Goal: Register for event/course

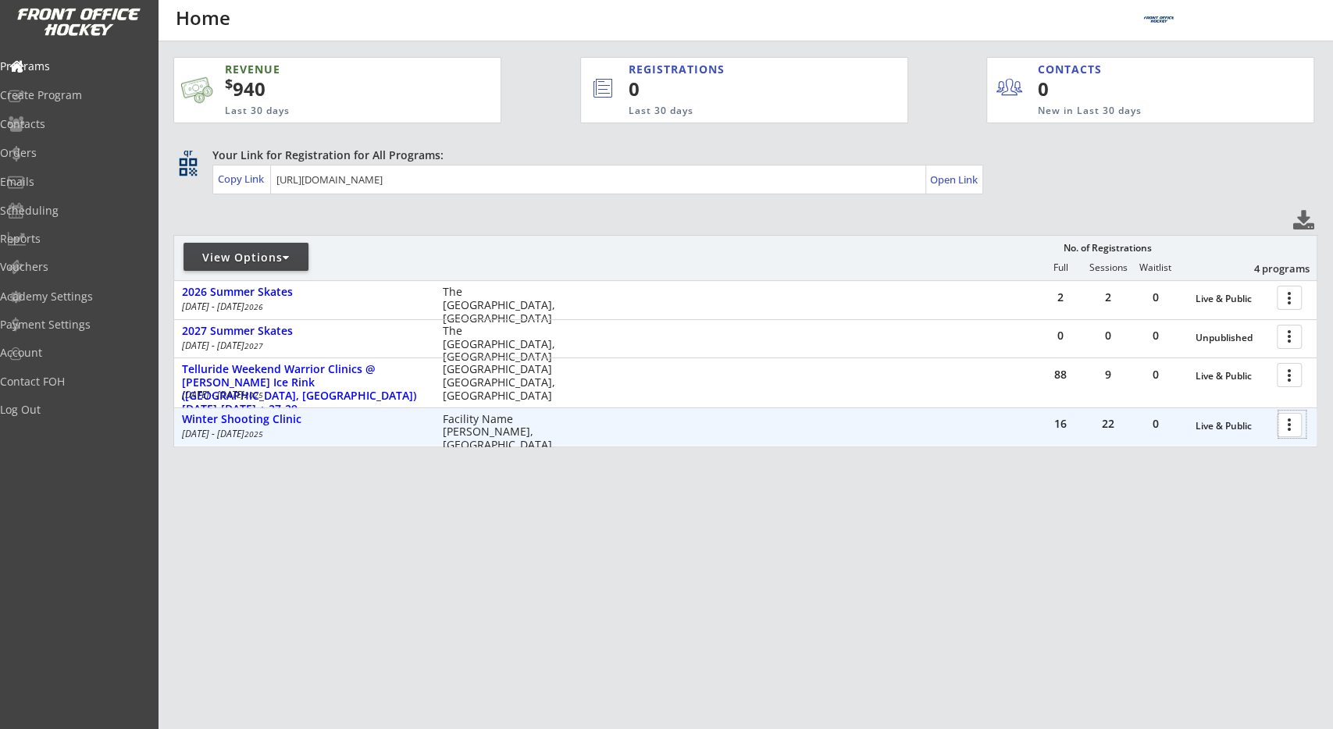
click at [1281, 420] on div at bounding box center [1291, 424] width 27 height 27
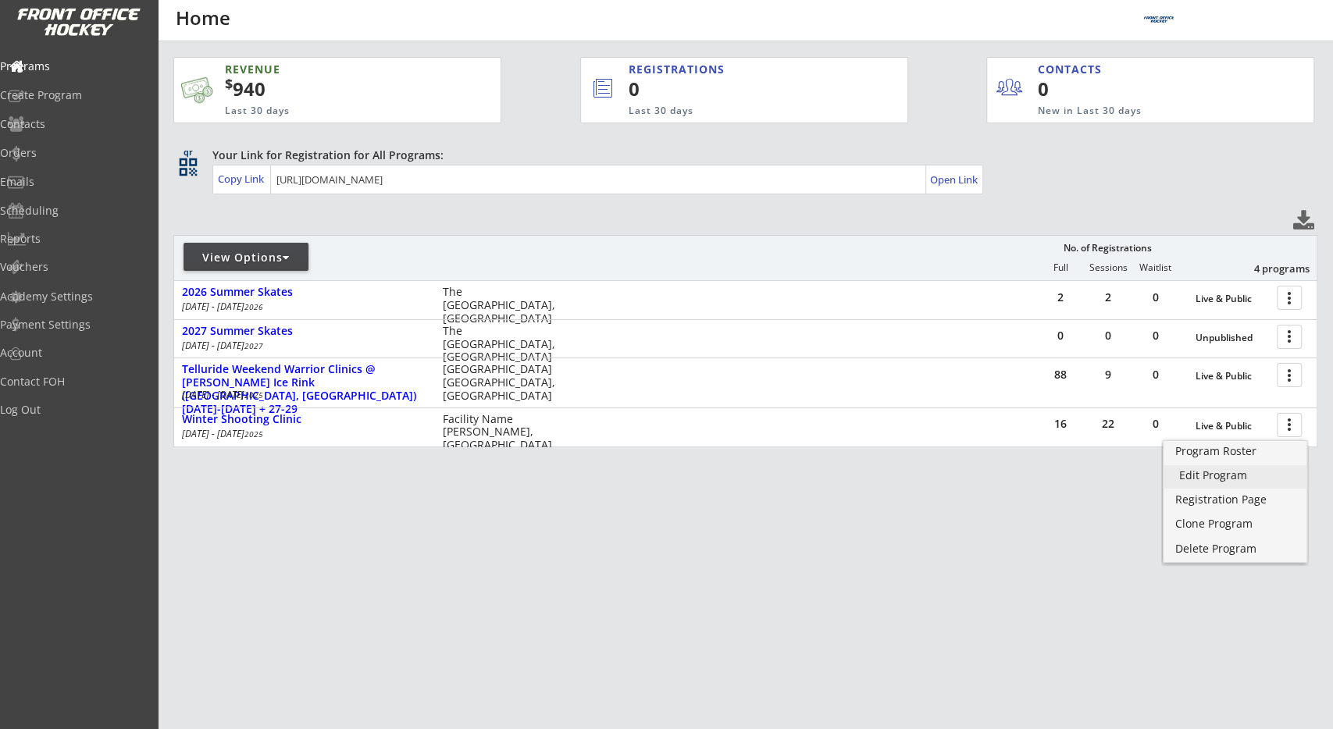
click at [1242, 474] on div "Edit Program" at bounding box center [1235, 475] width 112 height 11
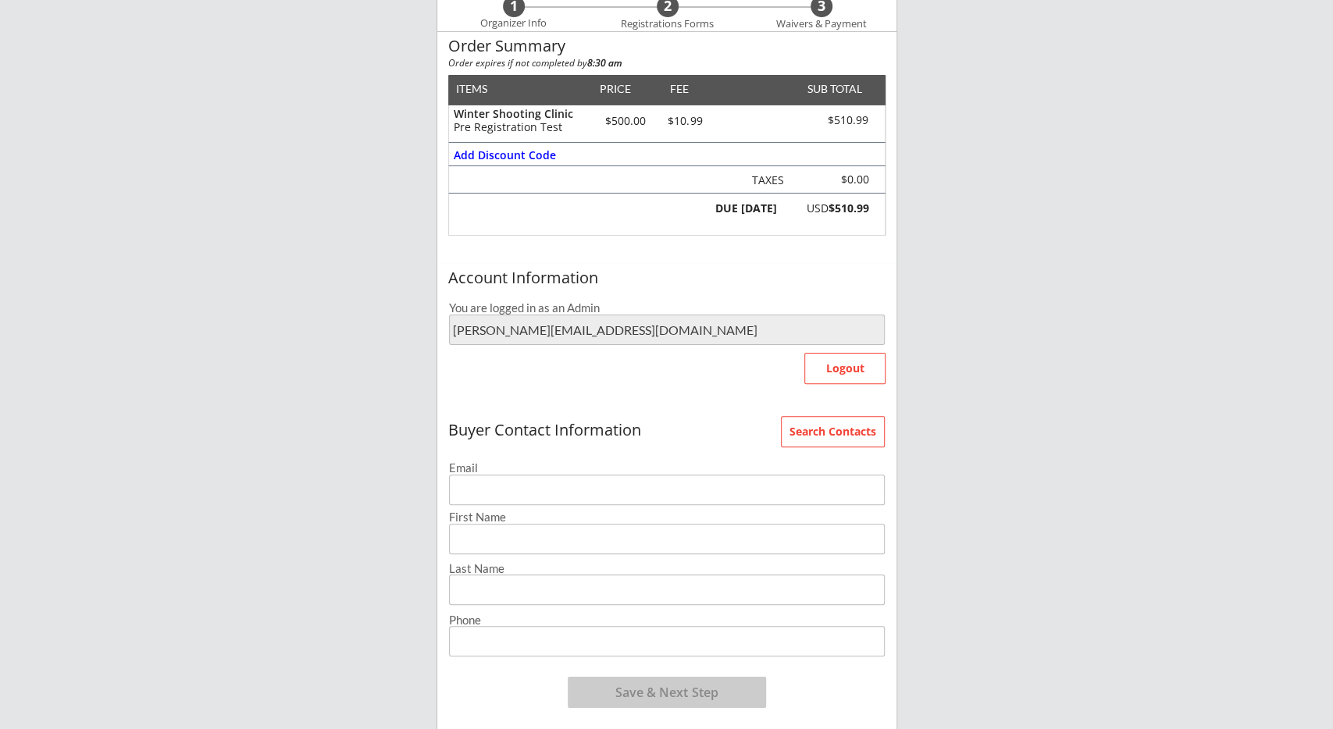
scroll to position [162, 0]
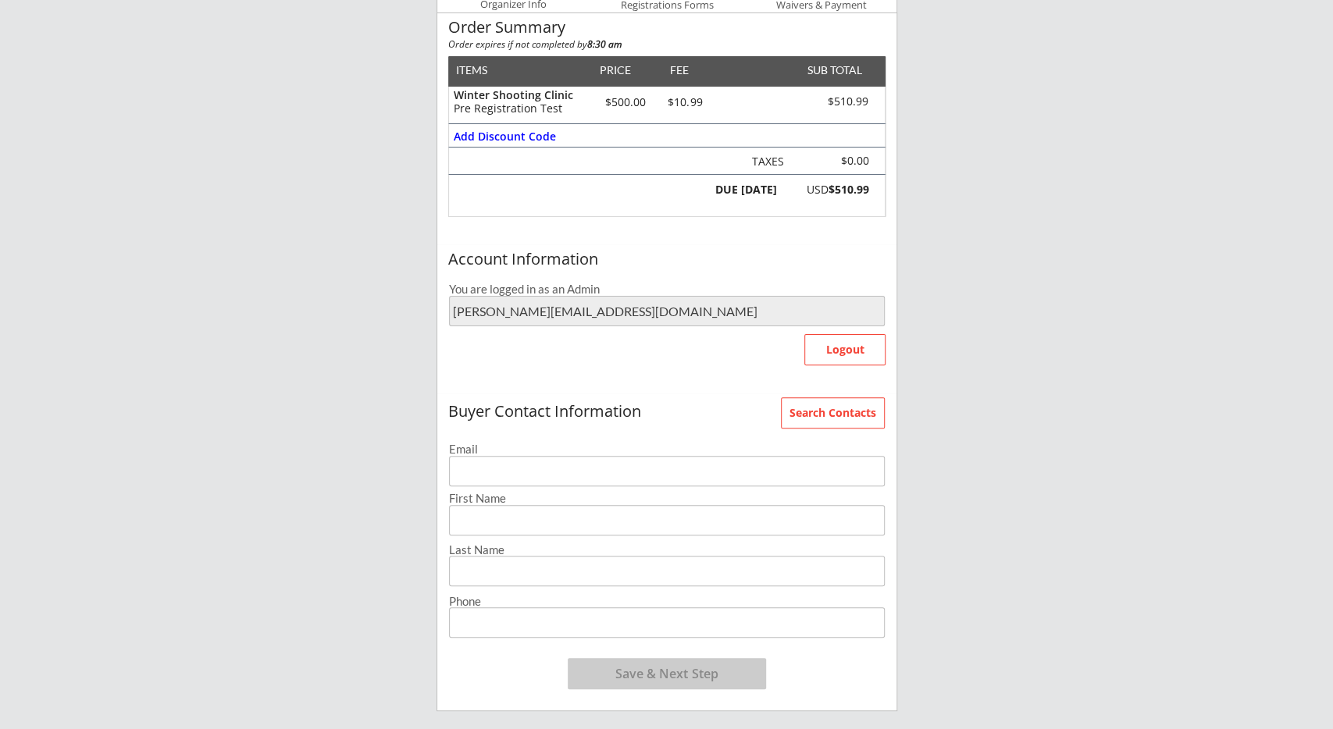
click at [468, 460] on input "email" at bounding box center [667, 471] width 436 height 30
type input "sd@sds.dddd"
type input "ssd"
click at [485, 556] on div "Last Name" at bounding box center [667, 550] width 436 height 12
click at [493, 564] on input "input" at bounding box center [667, 571] width 436 height 30
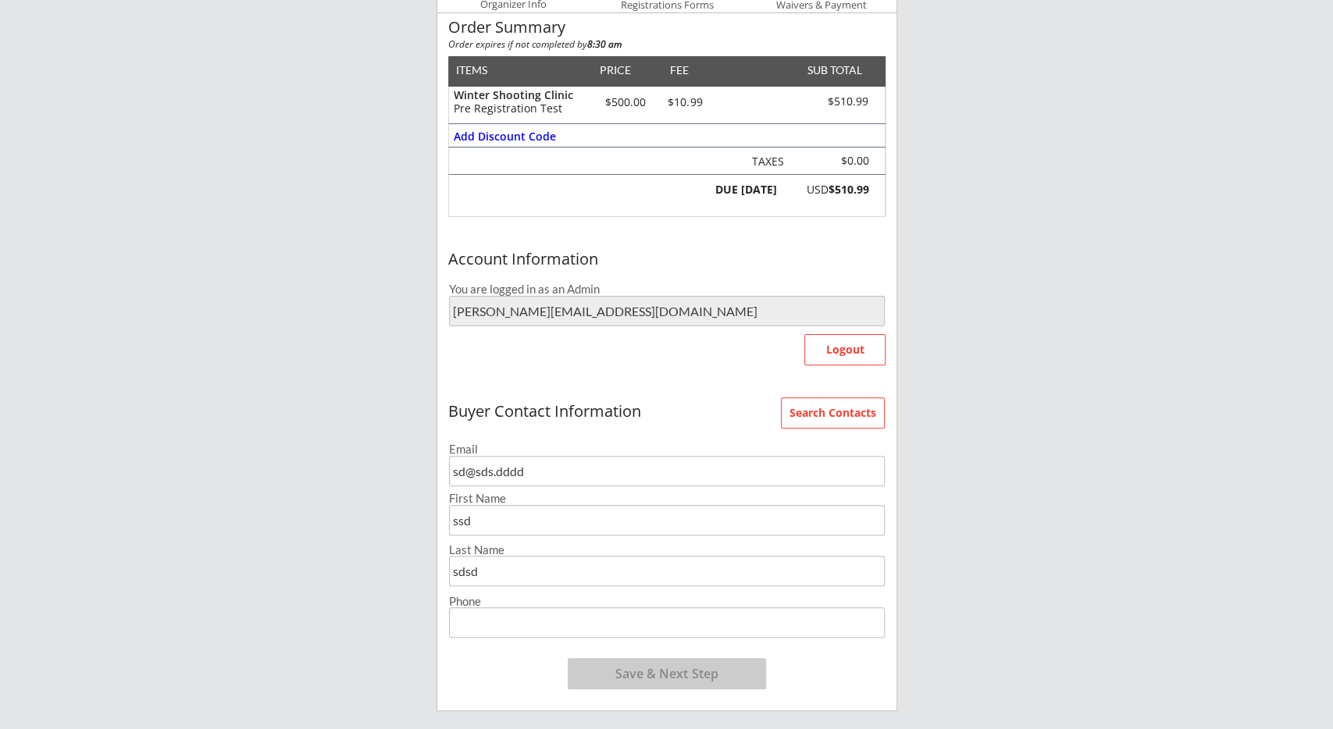
type input "sdsd"
click at [487, 619] on input "input" at bounding box center [667, 623] width 436 height 30
type input "(111) 111-1111"
click at [652, 666] on button "Save & Next Step" at bounding box center [667, 673] width 198 height 31
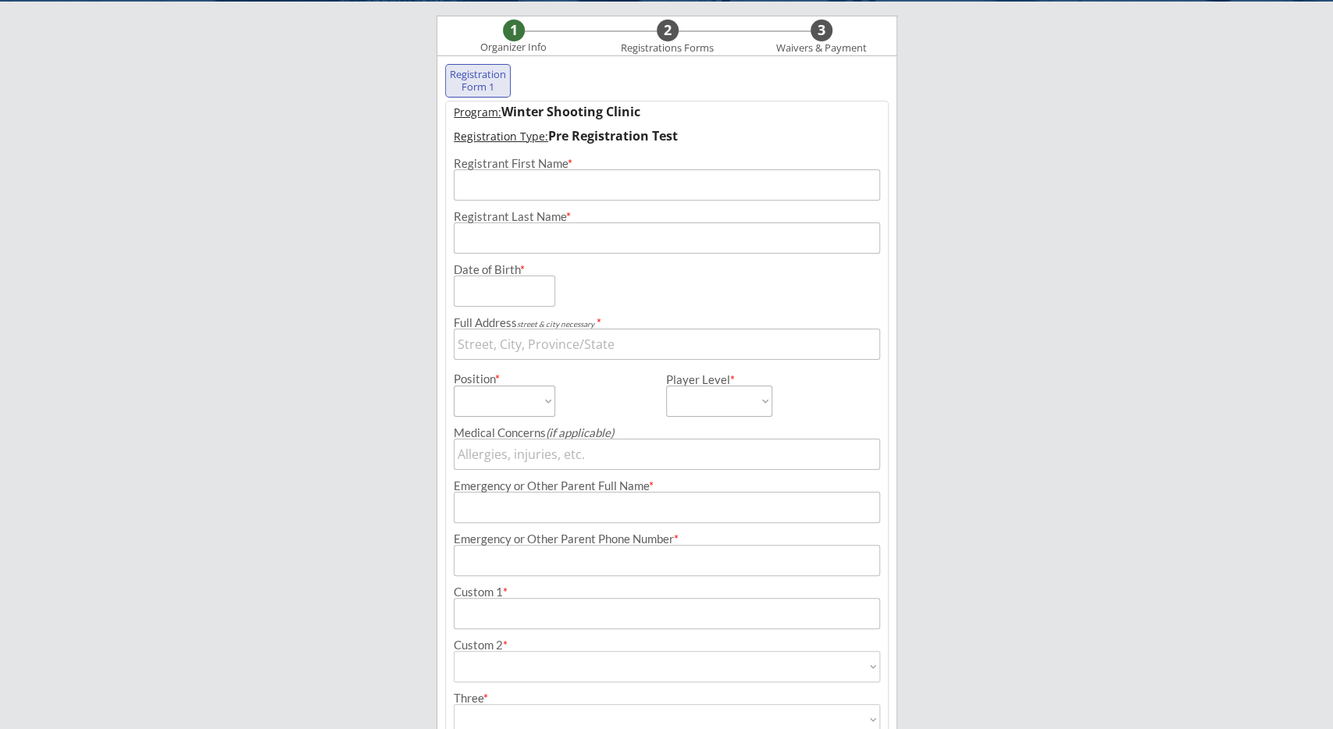
scroll to position [119, 0]
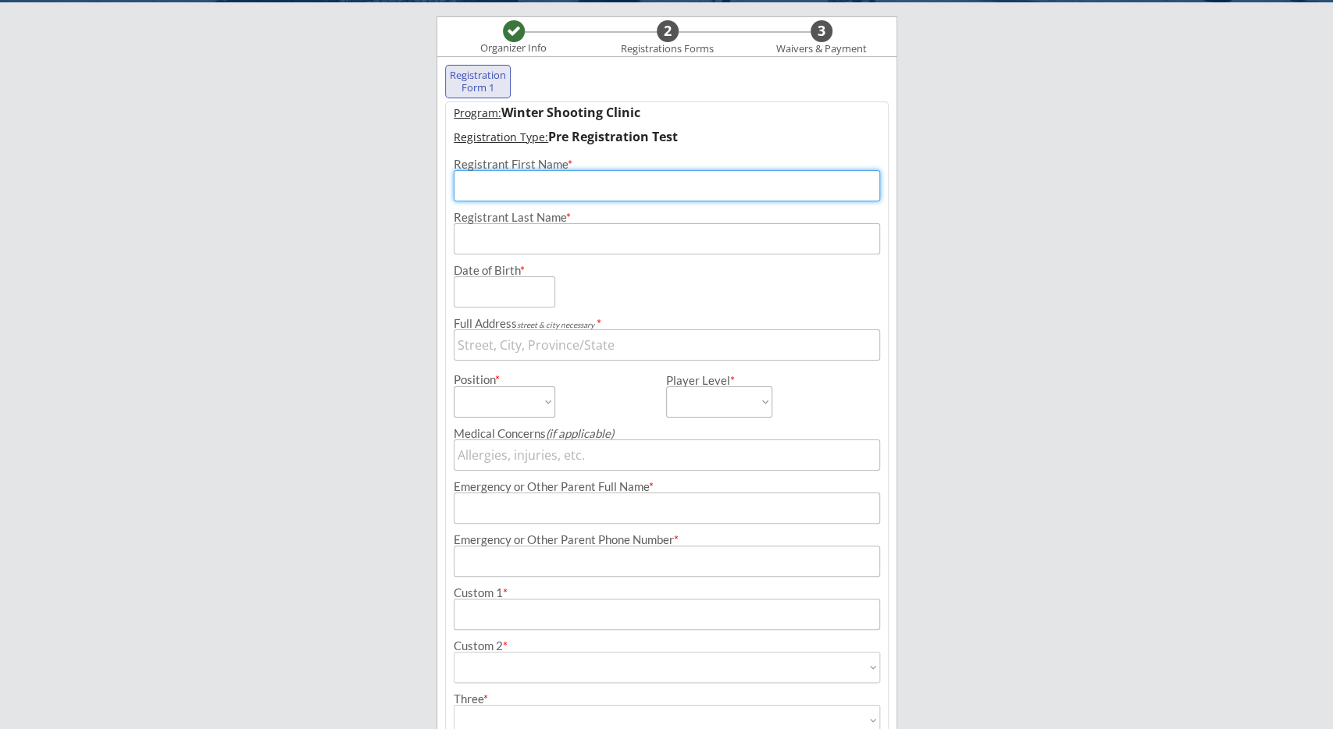
click at [594, 184] on input "input" at bounding box center [667, 185] width 427 height 31
click at [595, 350] on input "input" at bounding box center [667, 345] width 427 height 31
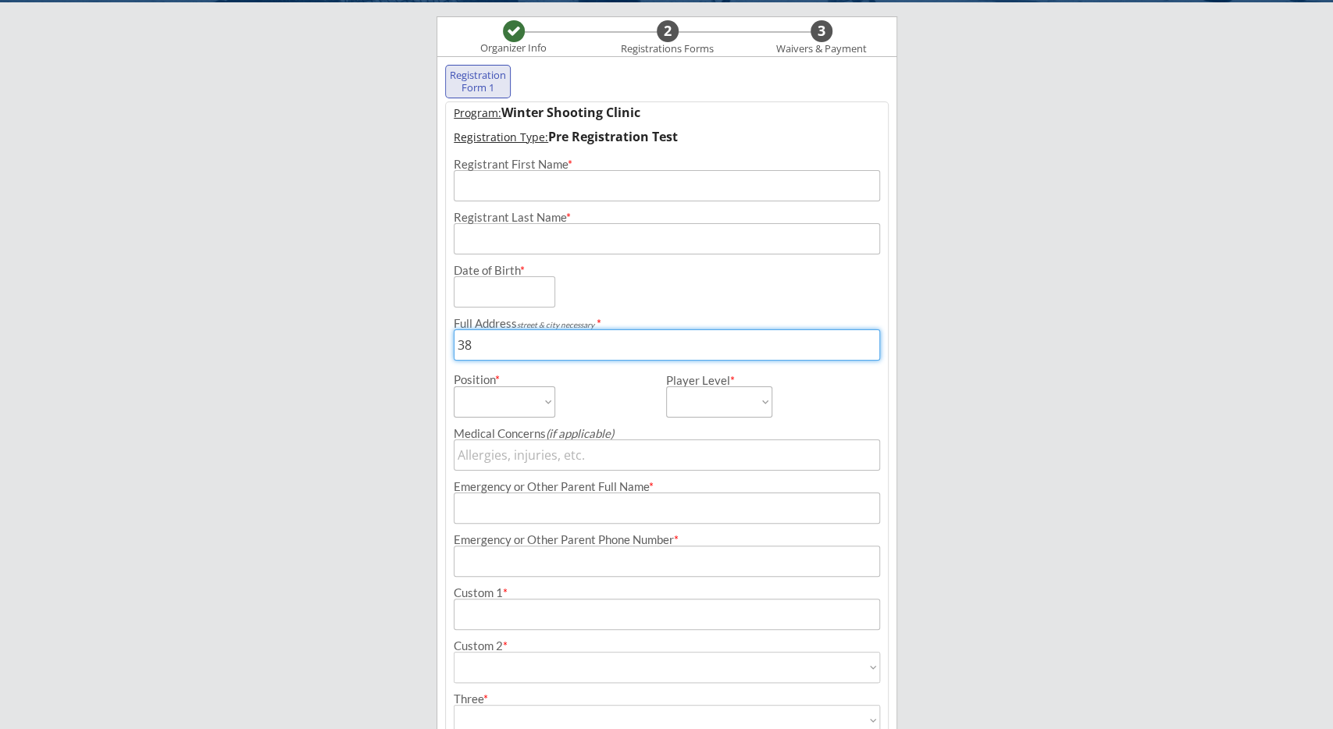
type input "38"
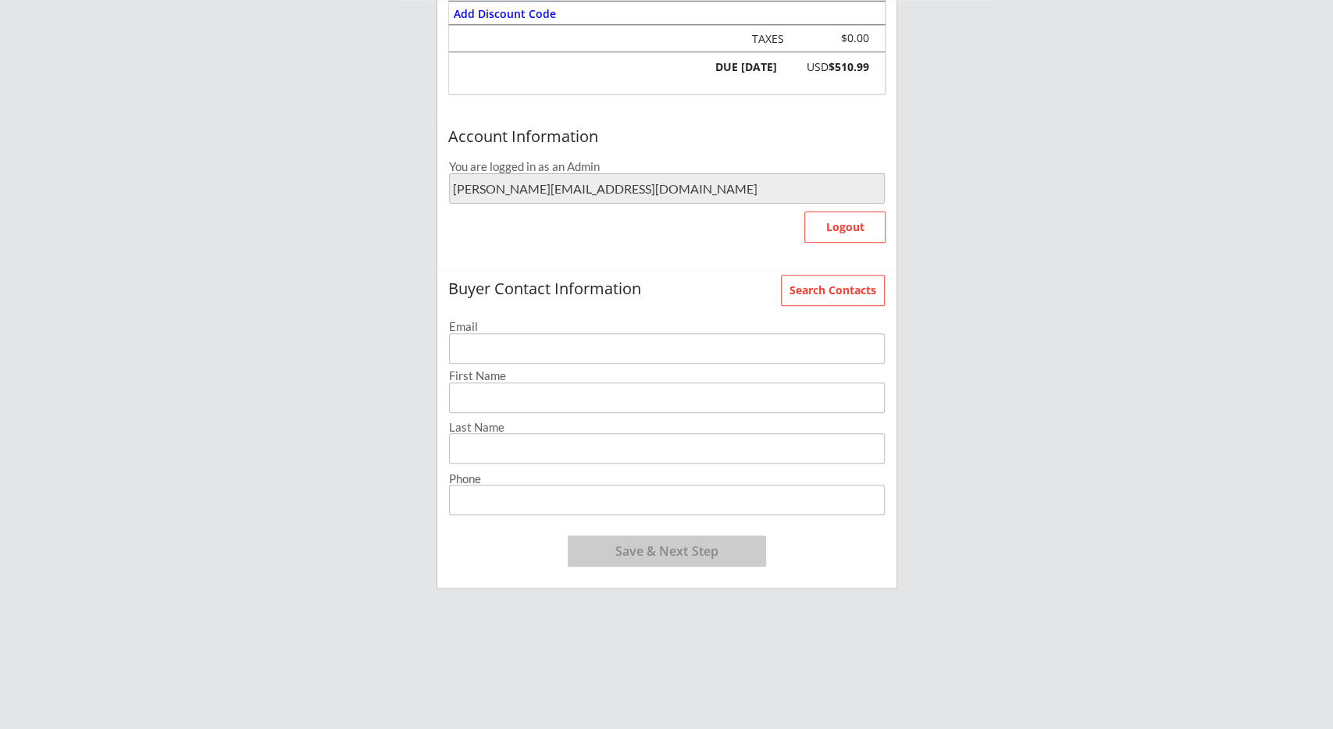
scroll to position [283, 0]
click at [780, 344] on input "email" at bounding box center [667, 350] width 436 height 30
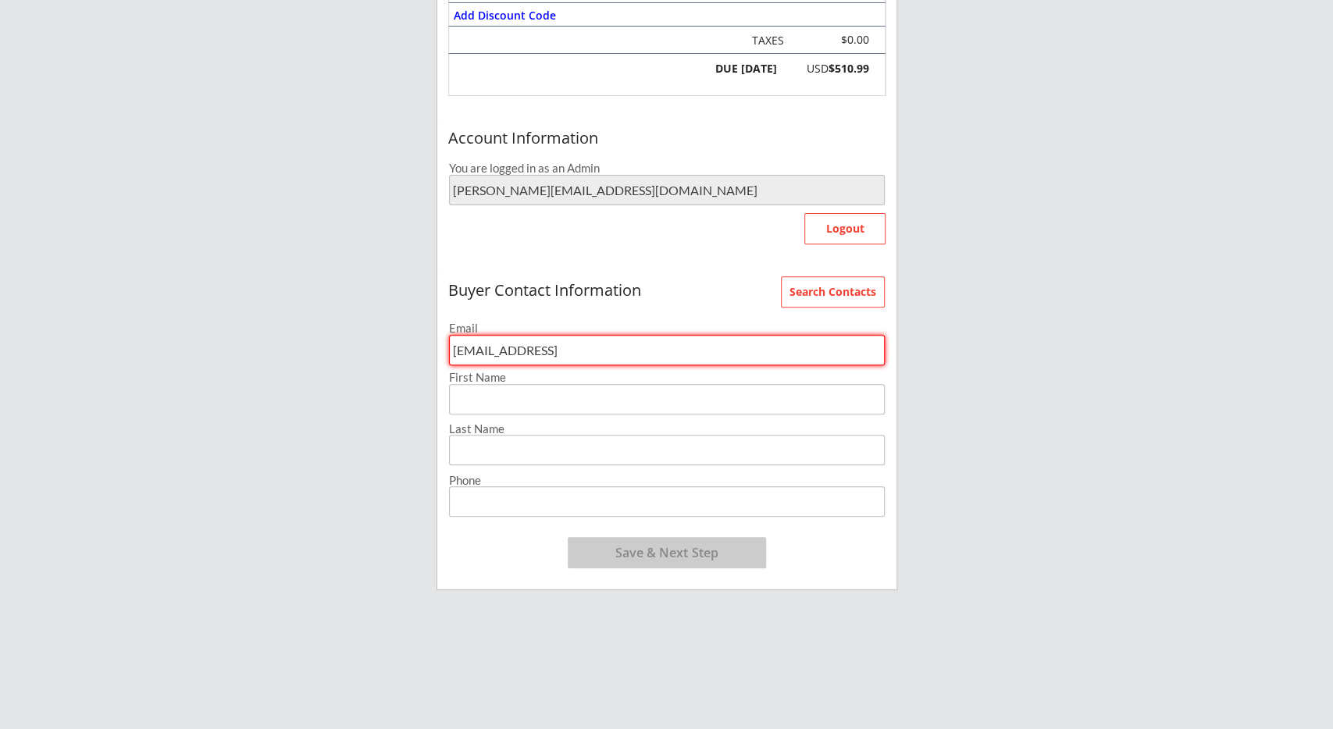
type input "[EMAIL_ADDRESS]"
click at [750, 397] on input "input" at bounding box center [667, 399] width 436 height 30
type input "ww"
click at [726, 438] on input "input" at bounding box center [667, 450] width 436 height 30
type input "ww"
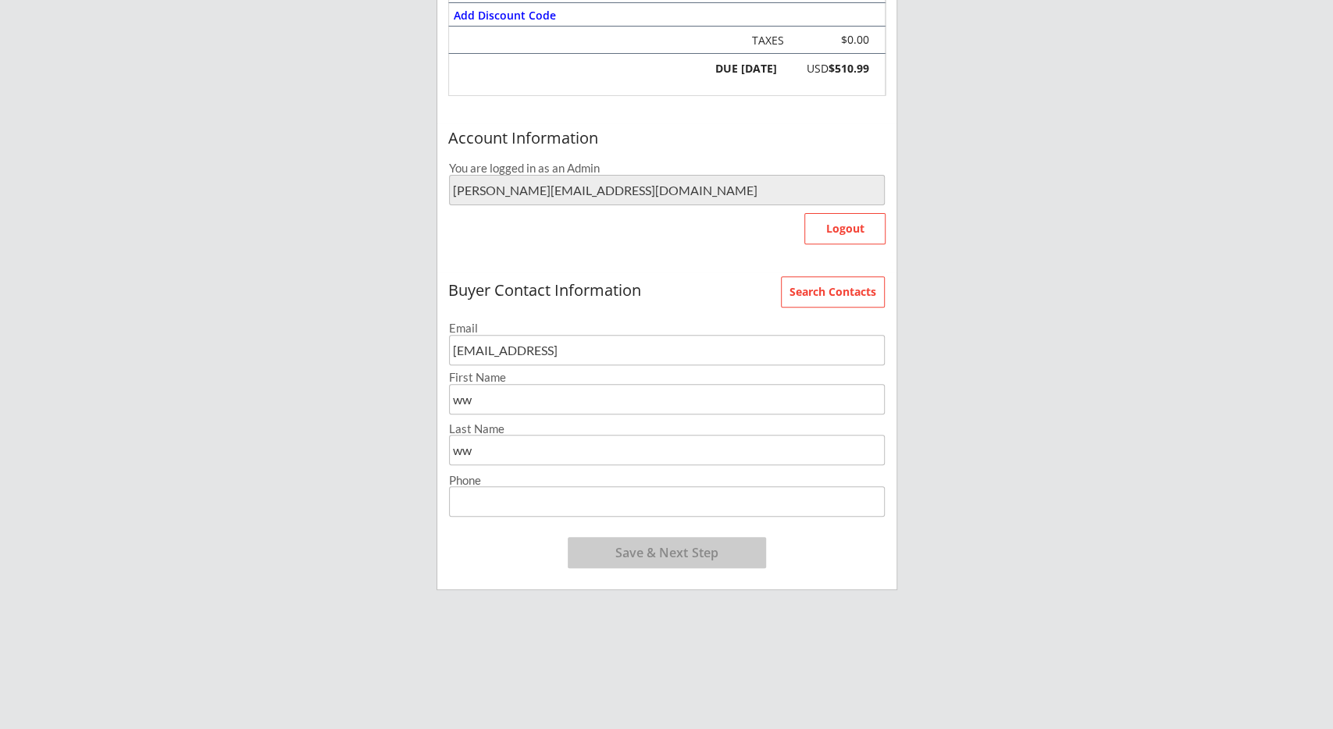
click at [722, 499] on input "input" at bounding box center [667, 502] width 436 height 30
type input "(111) 111-1111"
click at [715, 544] on button "Save & Next Step" at bounding box center [667, 552] width 198 height 31
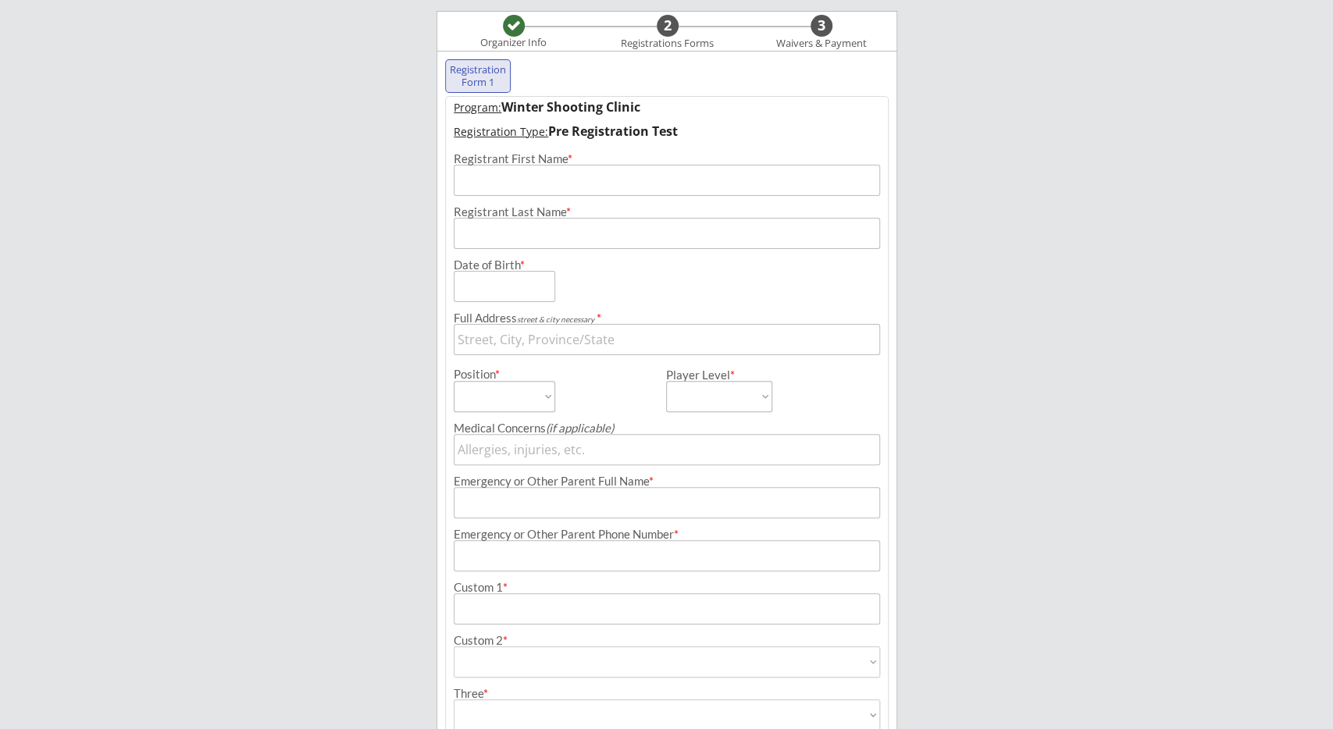
scroll to position [119, 0]
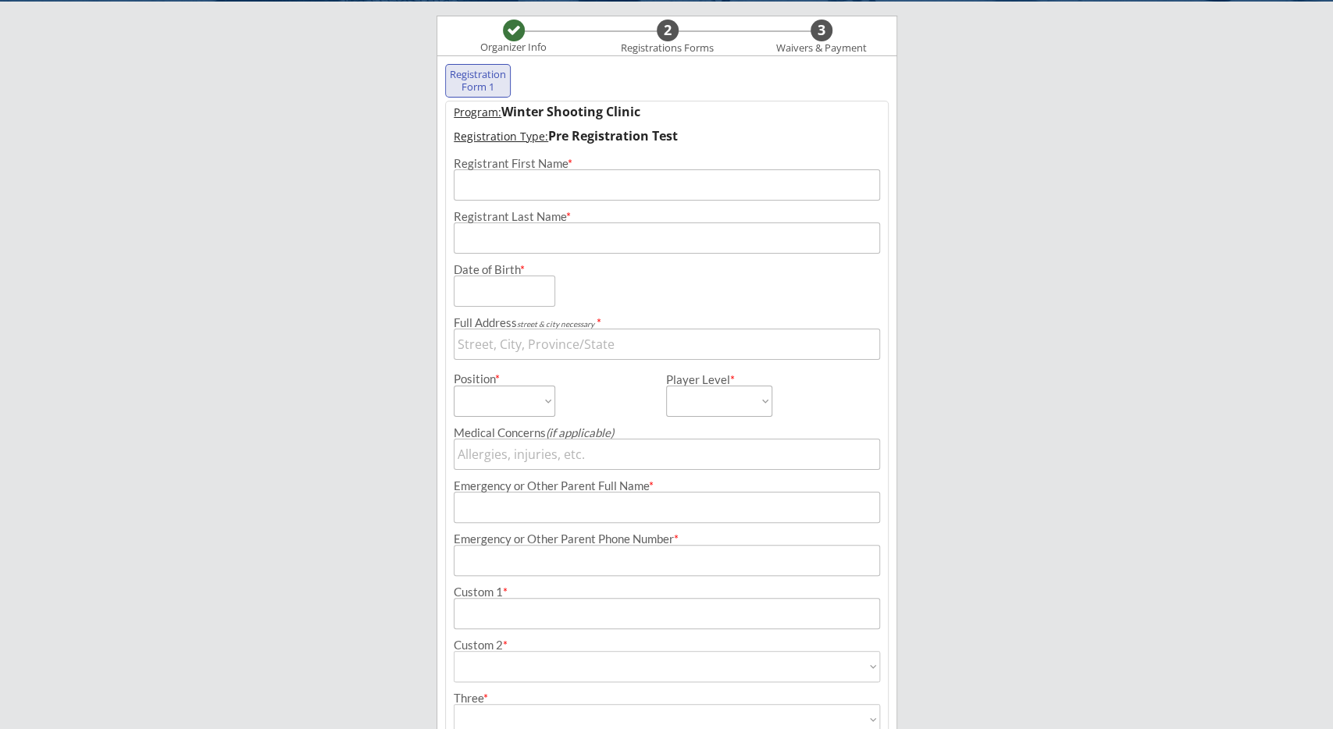
click at [630, 173] on input "input" at bounding box center [667, 184] width 427 height 31
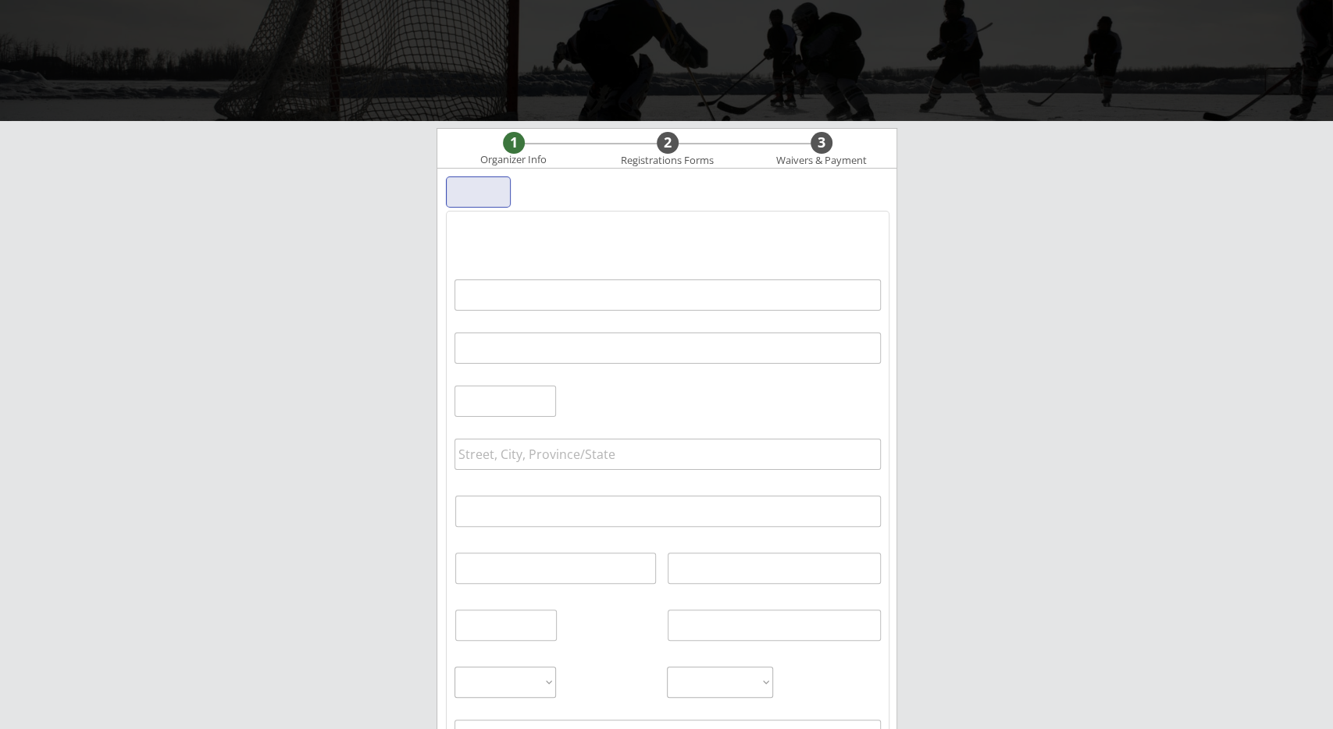
select select ""PLACEHOLDER_1427118222253""
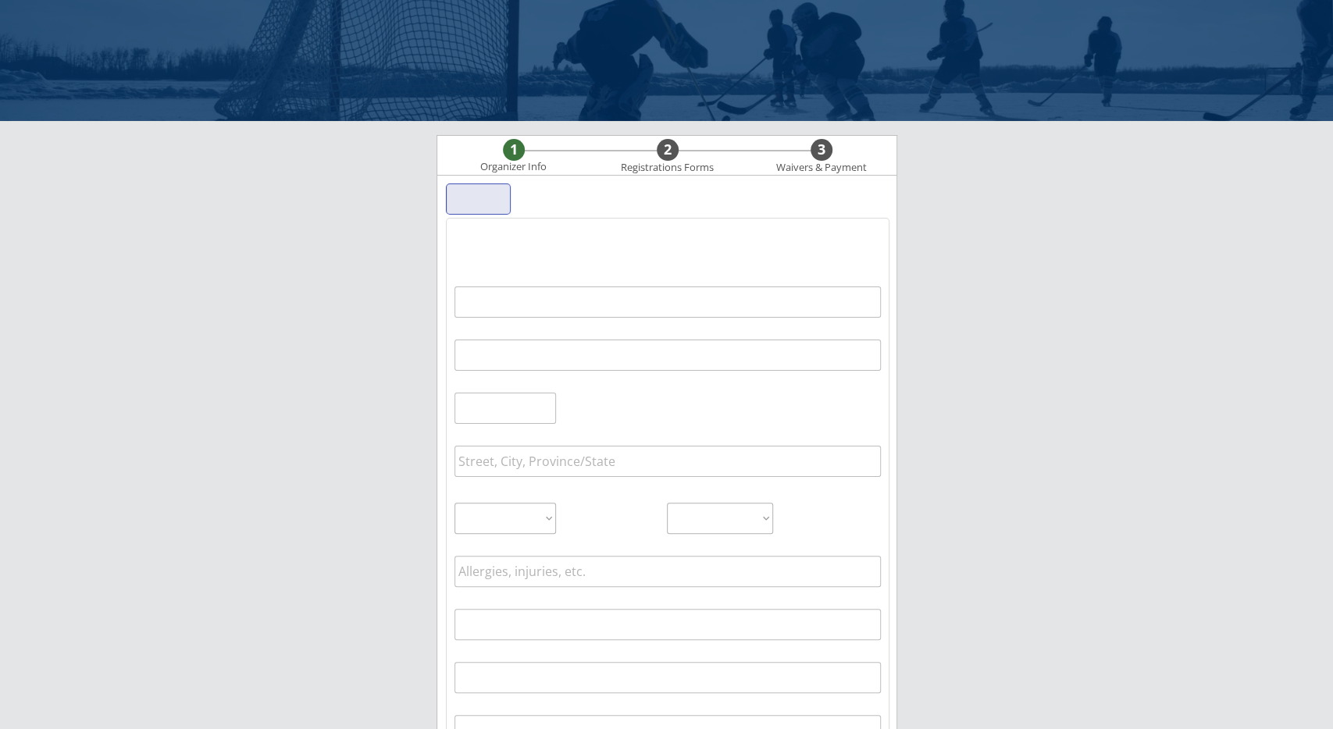
select select ""PLACEHOLDER_1427118222253""
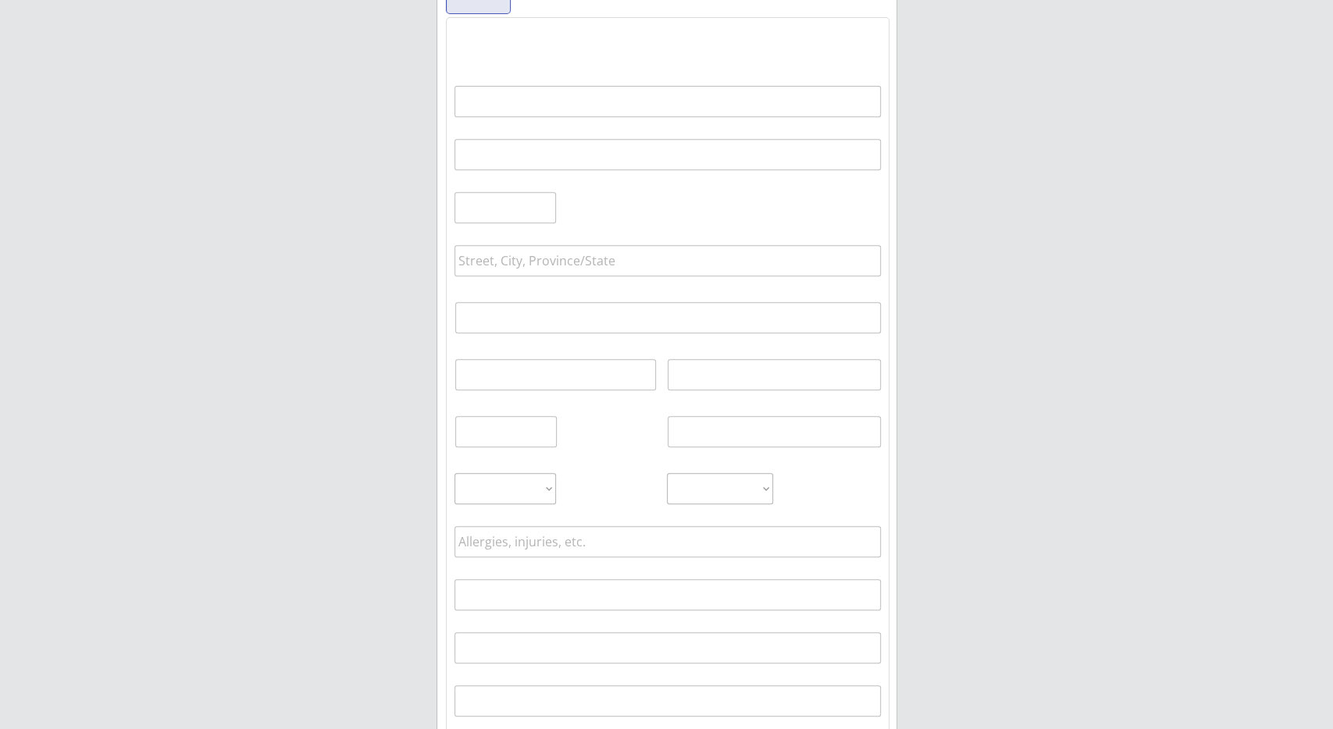
select select ""PLACEHOLDER_1427118222253""
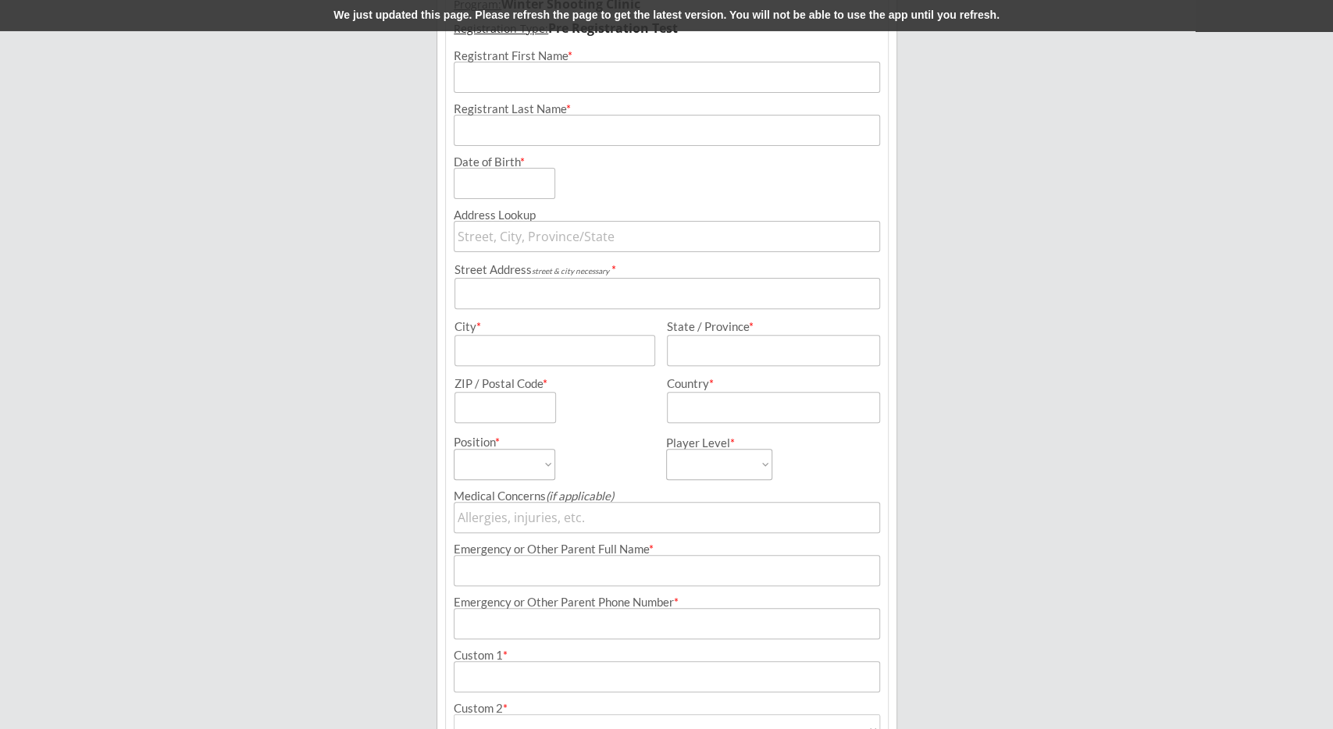
scroll to position [75, 0]
